Goal: Information Seeking & Learning: Learn about a topic

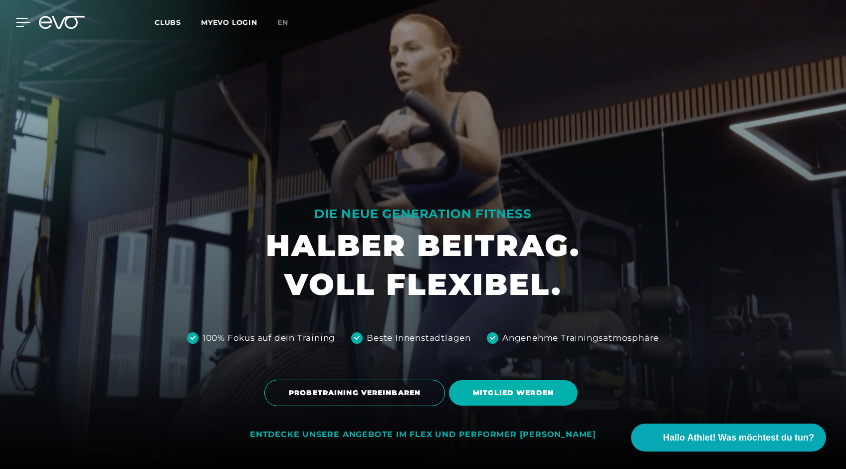
click at [22, 25] on icon at bounding box center [23, 22] width 14 height 9
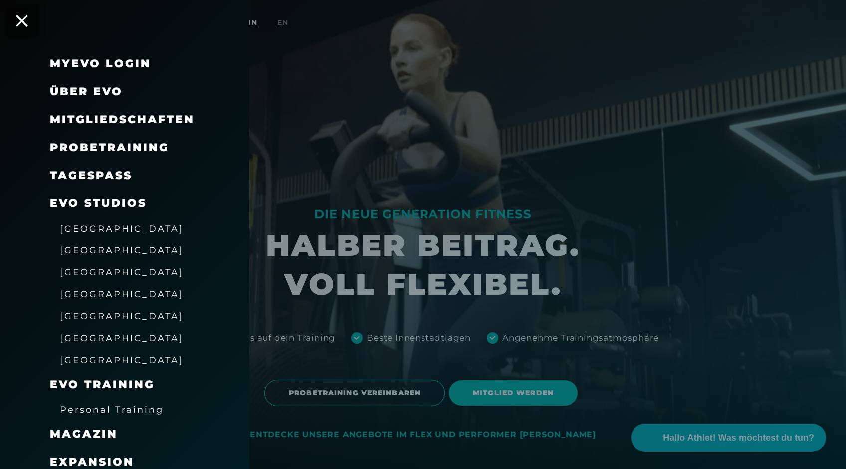
click at [82, 267] on span "[GEOGRAPHIC_DATA]" at bounding box center [122, 272] width 124 height 10
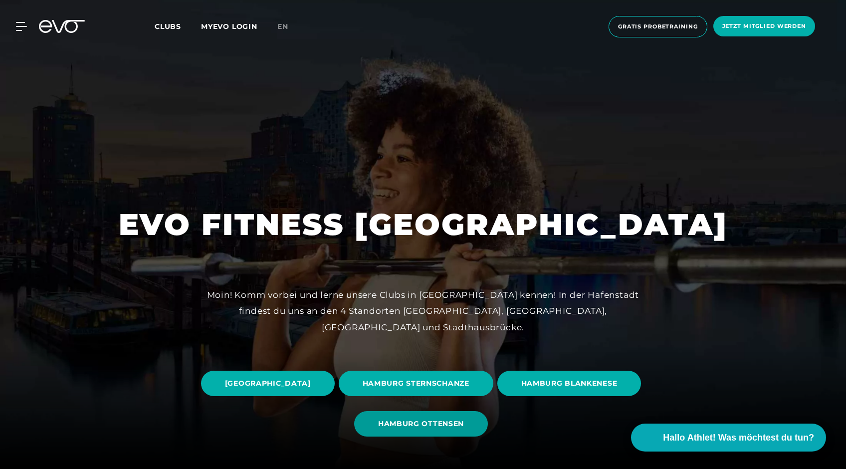
click at [464, 427] on span "HAMBURG OTTENSEN" at bounding box center [421, 423] width 86 height 10
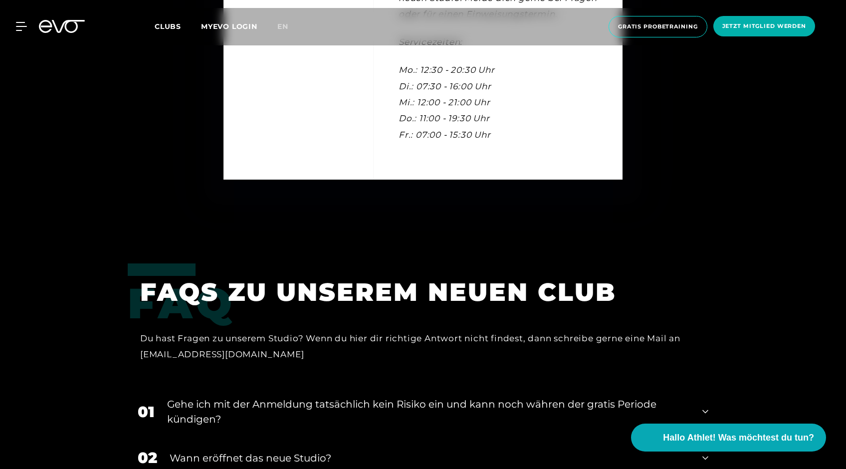
scroll to position [3365, 0]
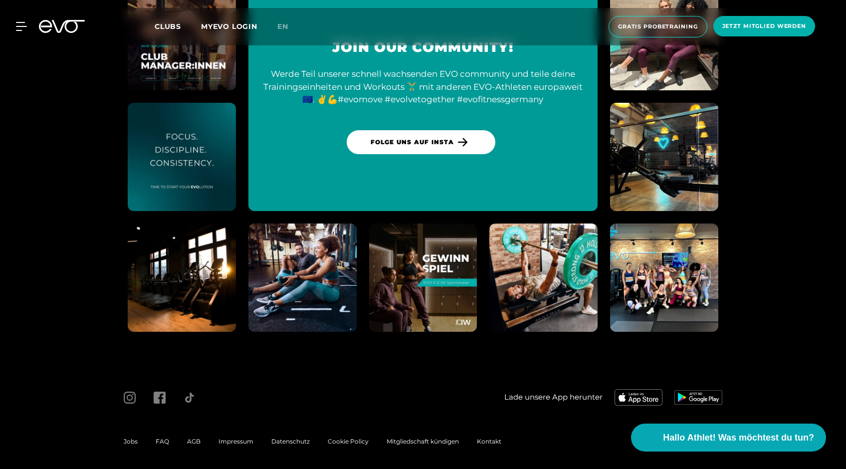
scroll to position [4208, 0]
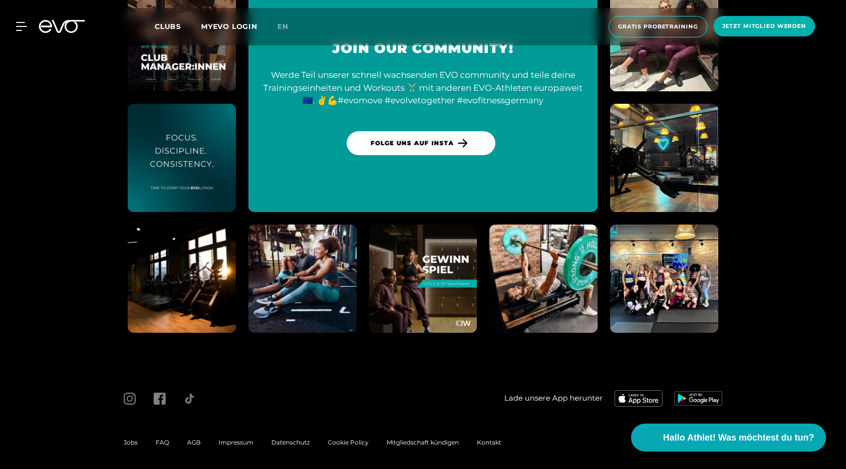
click at [166, 440] on span "FAQ" at bounding box center [162, 441] width 13 height 7
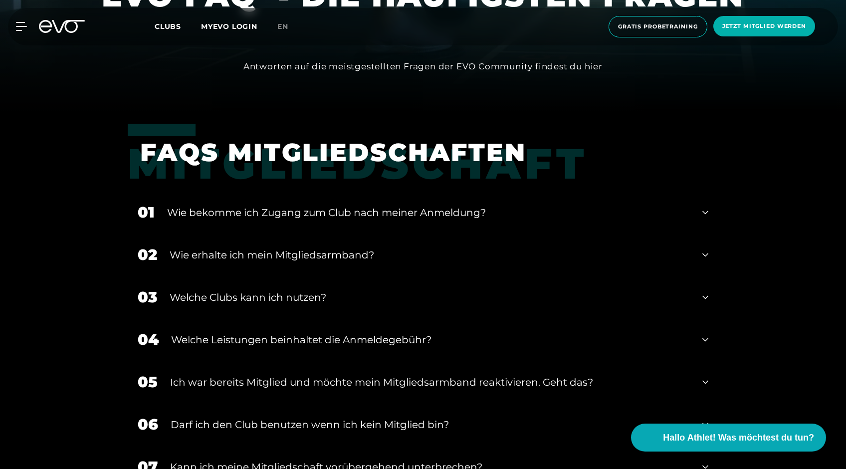
scroll to position [393, 0]
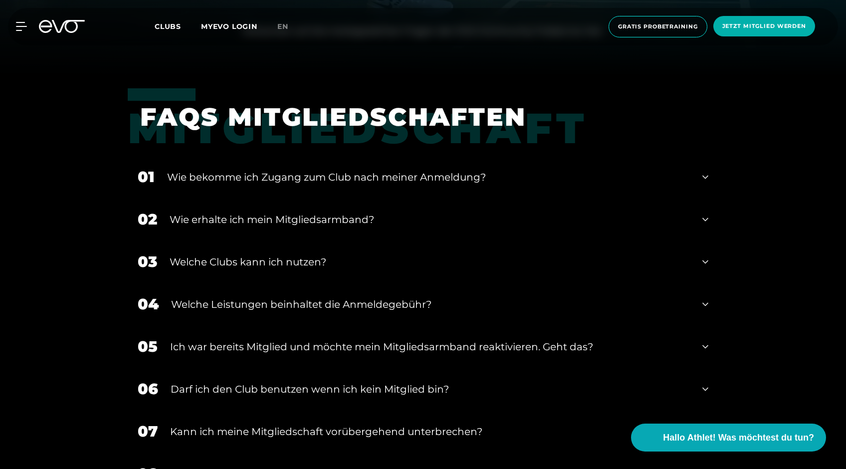
click at [216, 262] on div "Welche Clubs kann ich nutzen?" at bounding box center [430, 261] width 520 height 15
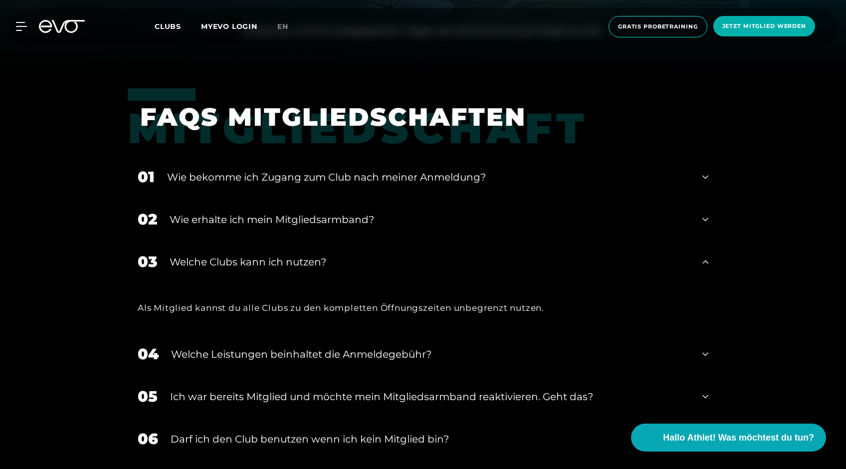
click at [216, 262] on div "Welche Clubs kann ich nutzen?" at bounding box center [430, 261] width 520 height 15
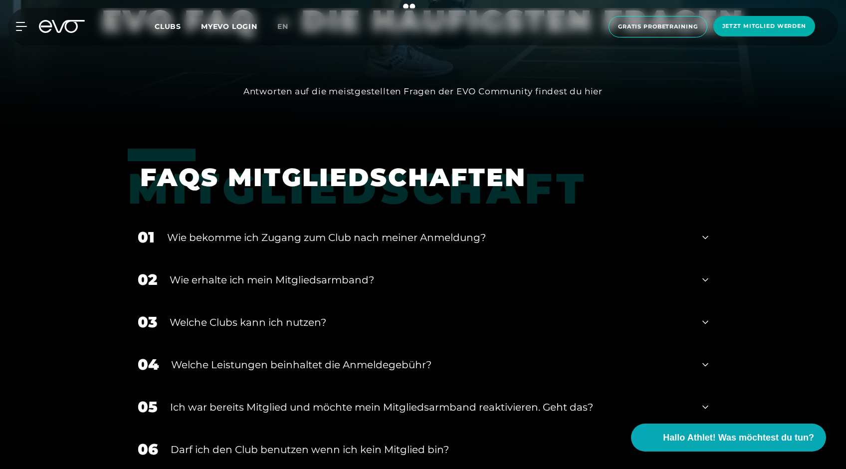
scroll to position [332, 0]
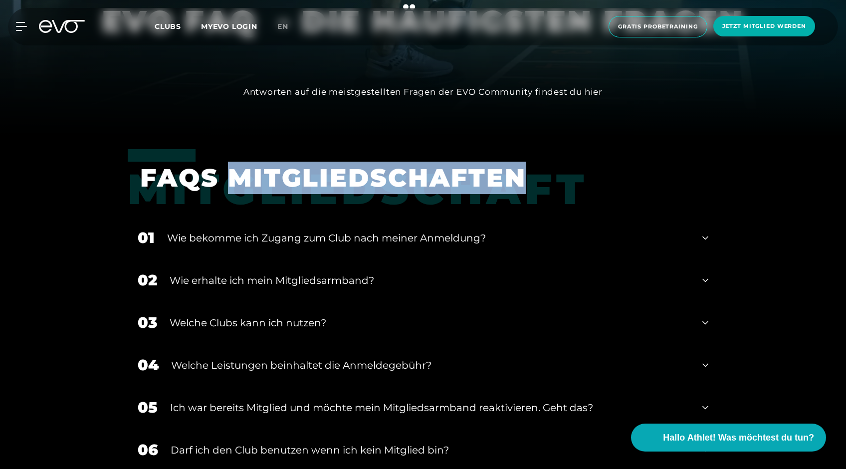
drag, startPoint x: 232, startPoint y: 173, endPoint x: 523, endPoint y: 172, distance: 290.7
click at [523, 172] on h1 "FAQS MITGLIEDSCHAFTEN" at bounding box center [416, 178] width 553 height 32
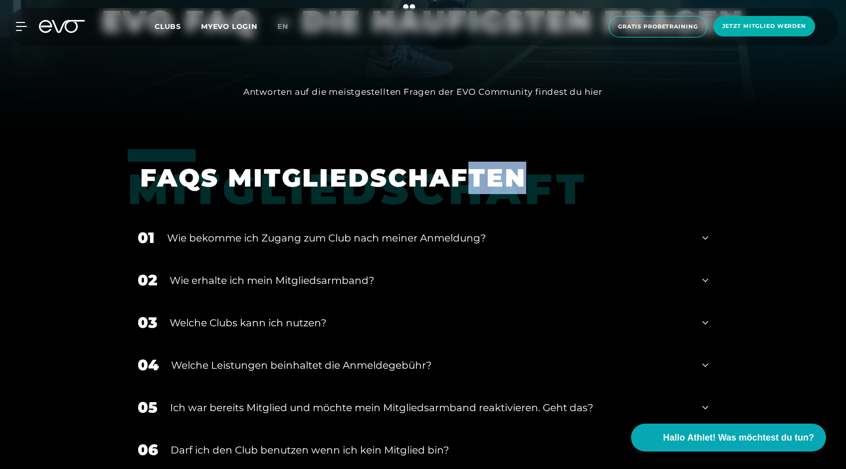
drag, startPoint x: 469, startPoint y: 170, endPoint x: 519, endPoint y: 172, distance: 49.4
click at [519, 173] on h1 "FAQS MITGLIEDSCHAFTEN" at bounding box center [416, 178] width 553 height 32
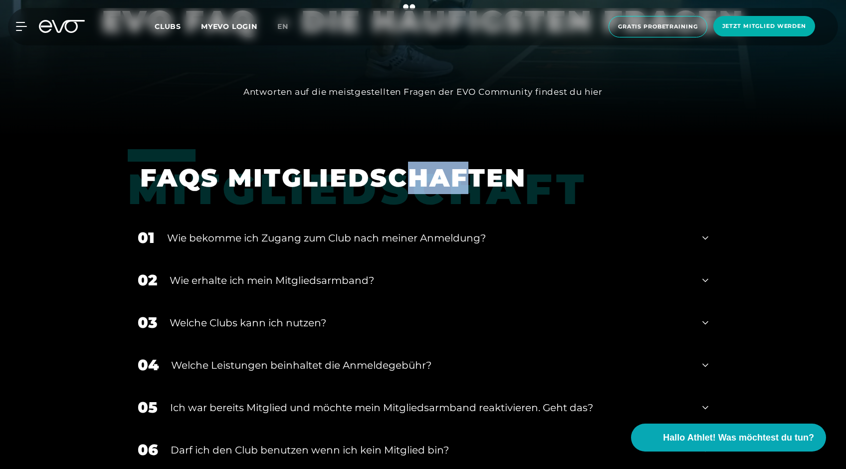
drag, startPoint x: 409, startPoint y: 172, endPoint x: 461, endPoint y: 177, distance: 52.6
click at [461, 177] on h1 "FAQS MITGLIEDSCHAFTEN" at bounding box center [416, 178] width 553 height 32
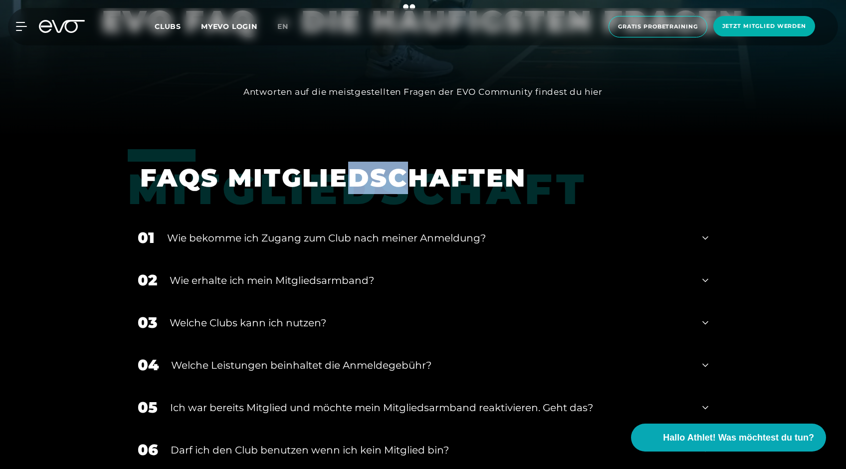
drag, startPoint x: 351, startPoint y: 171, endPoint x: 403, endPoint y: 174, distance: 51.9
click at [403, 174] on h1 "FAQS MITGLIEDSCHAFTEN" at bounding box center [416, 178] width 553 height 32
drag, startPoint x: 303, startPoint y: 170, endPoint x: 342, endPoint y: 172, distance: 38.9
click at [342, 173] on h1 "FAQS MITGLIEDSCHAFTEN" at bounding box center [416, 178] width 553 height 32
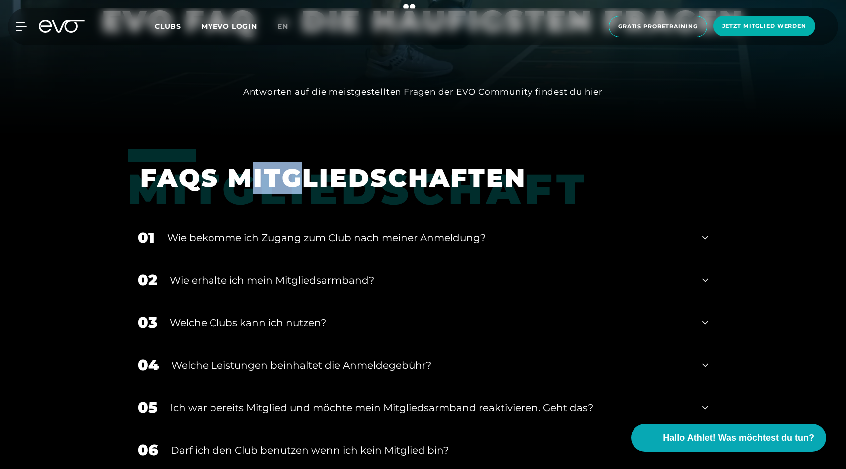
drag, startPoint x: 255, startPoint y: 172, endPoint x: 295, endPoint y: 174, distance: 40.0
click at [295, 175] on h1 "FAQS MITGLIEDSCHAFTEN" at bounding box center [416, 178] width 553 height 32
click at [248, 92] on div "Antworten auf die meistgestellten Fragen der EVO Community findest du hier" at bounding box center [422, 92] width 359 height 16
click at [314, 91] on div "Antworten auf die meistgestellten Fragen der EVO Community findest du hier" at bounding box center [422, 92] width 359 height 16
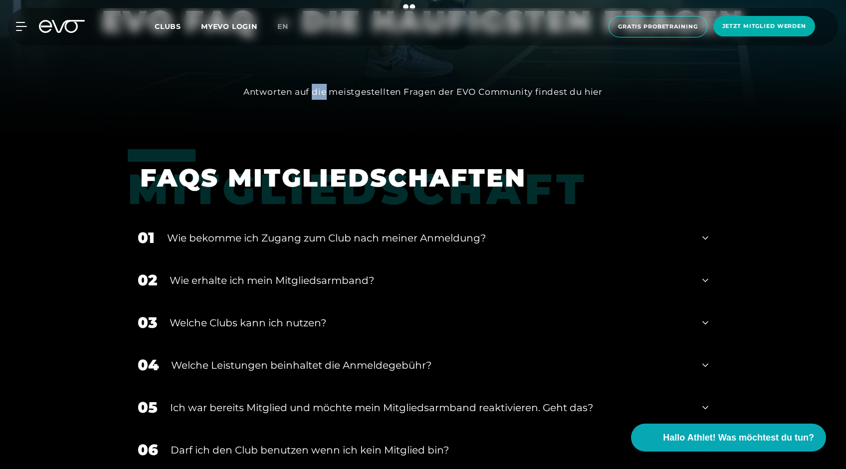
click at [314, 91] on div "Antworten auf die meistgestellten Fragen der EVO Community findest du hier" at bounding box center [422, 92] width 359 height 16
click at [421, 94] on div "Antworten auf die meistgestellten Fragen der EVO Community findest du hier" at bounding box center [422, 92] width 359 height 16
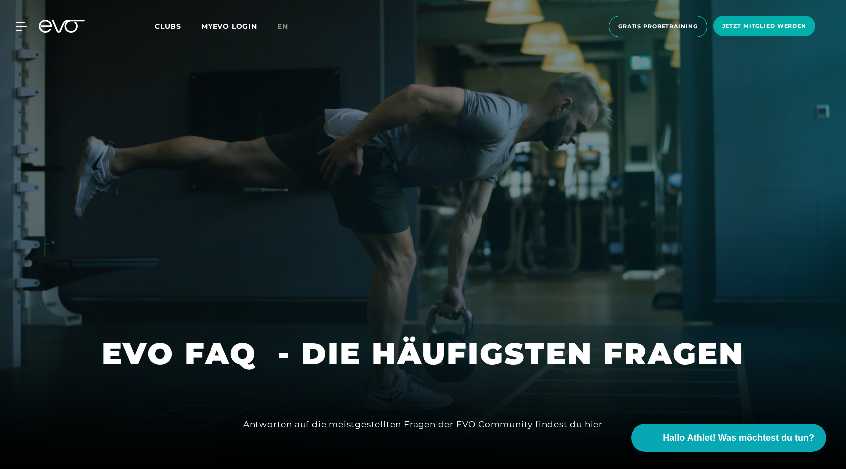
scroll to position [0, 0]
